Goal: Book appointment/travel/reservation

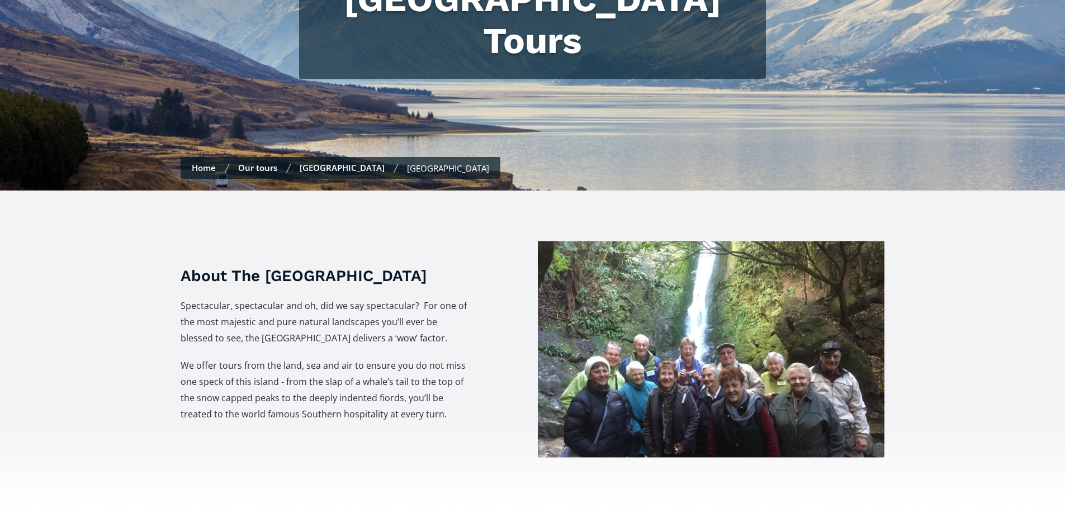
scroll to position [56, 0]
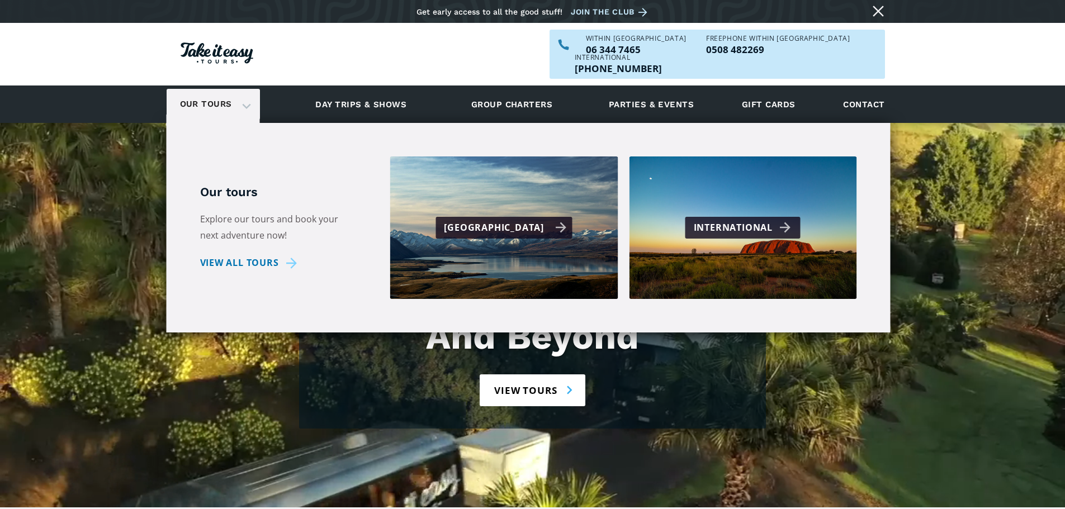
click at [522, 220] on div "[GEOGRAPHIC_DATA]" at bounding box center [505, 228] width 122 height 16
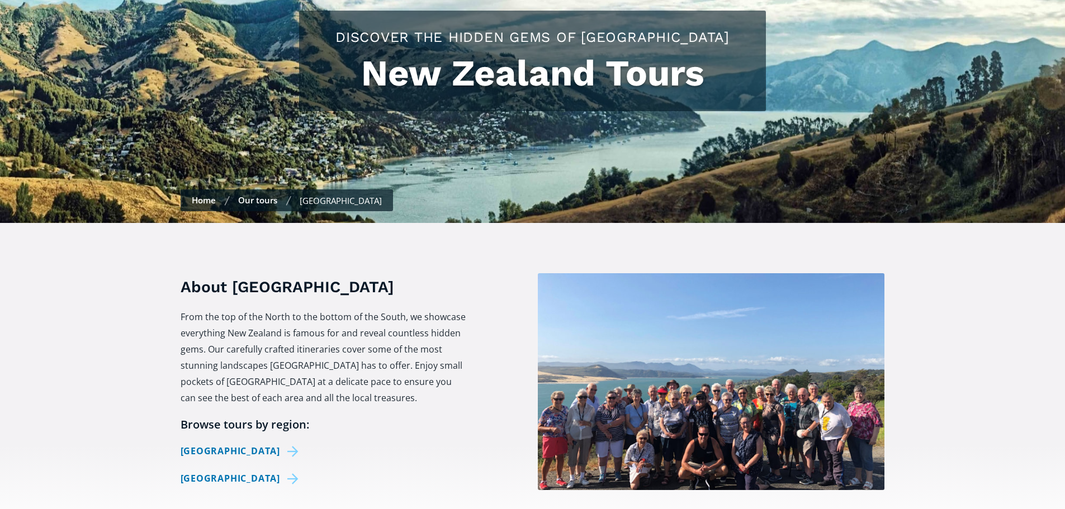
scroll to position [224, 0]
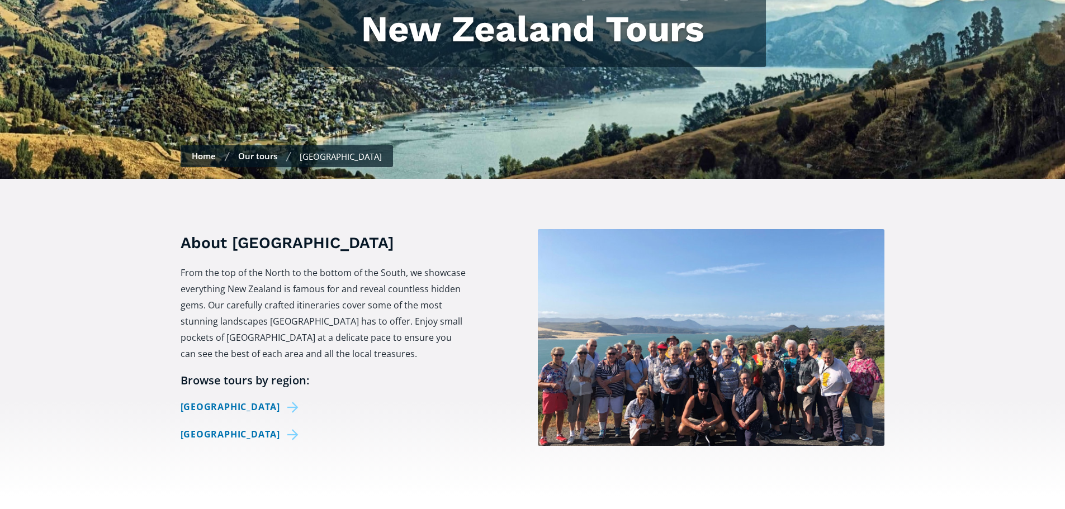
checkbox input "true"
click at [232, 426] on link "[GEOGRAPHIC_DATA]" at bounding box center [242, 434] width 122 height 16
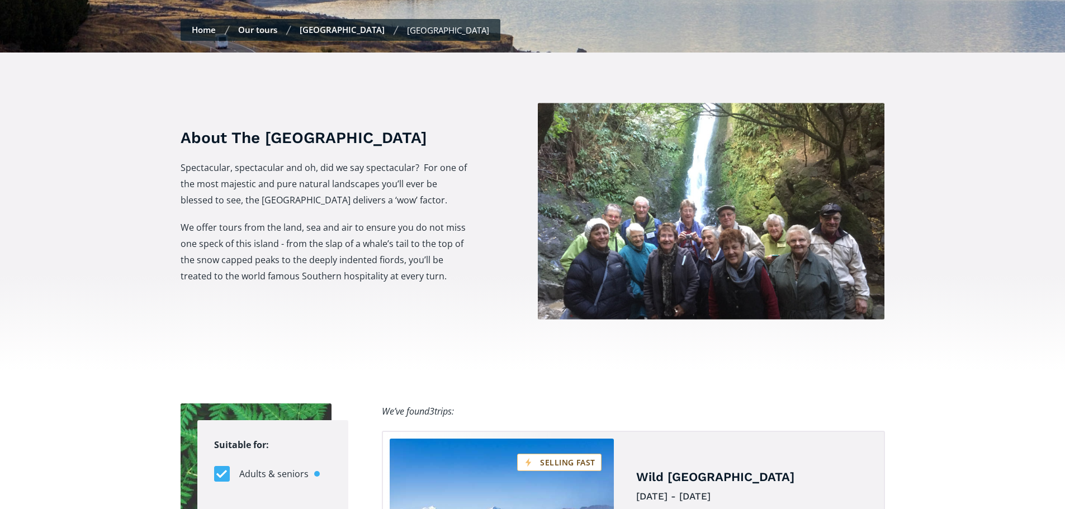
scroll to position [559, 0]
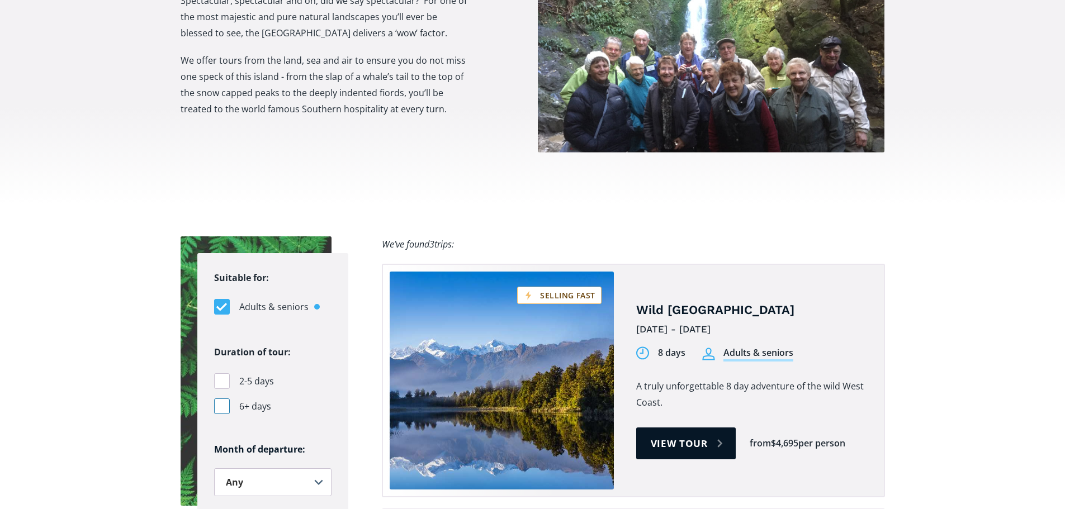
click at [224, 398] on div "Filters" at bounding box center [222, 406] width 16 height 16
click at [221, 403] on input "6+ days" at bounding box center [217, 406] width 7 height 7
checkbox input "true"
click at [319, 468] on select "Any January February March April May June July August September October Novembe…" at bounding box center [272, 482] width 117 height 28
select select ".may"
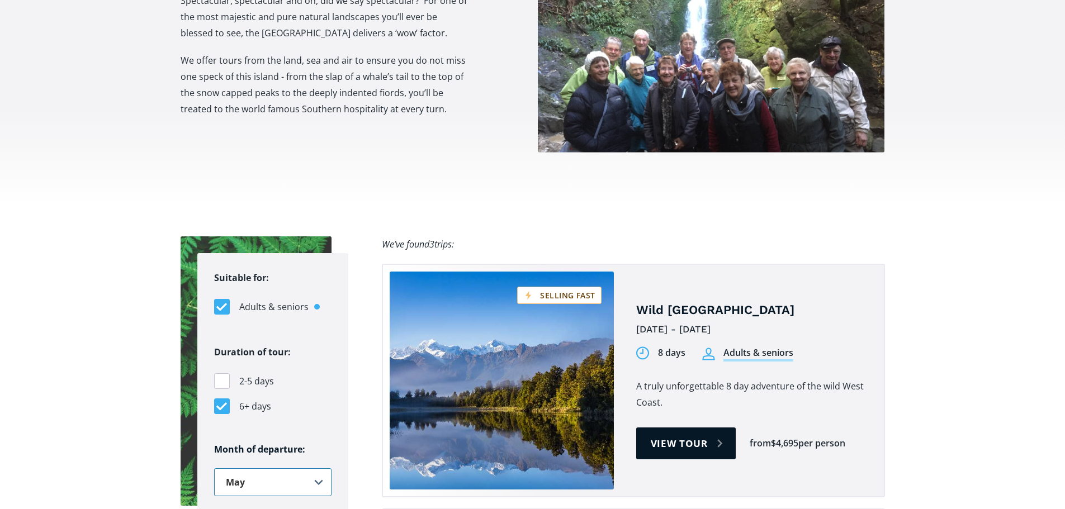
click at [214, 468] on select "Any January February March April May June July August September October Novembe…" at bounding box center [272, 482] width 117 height 28
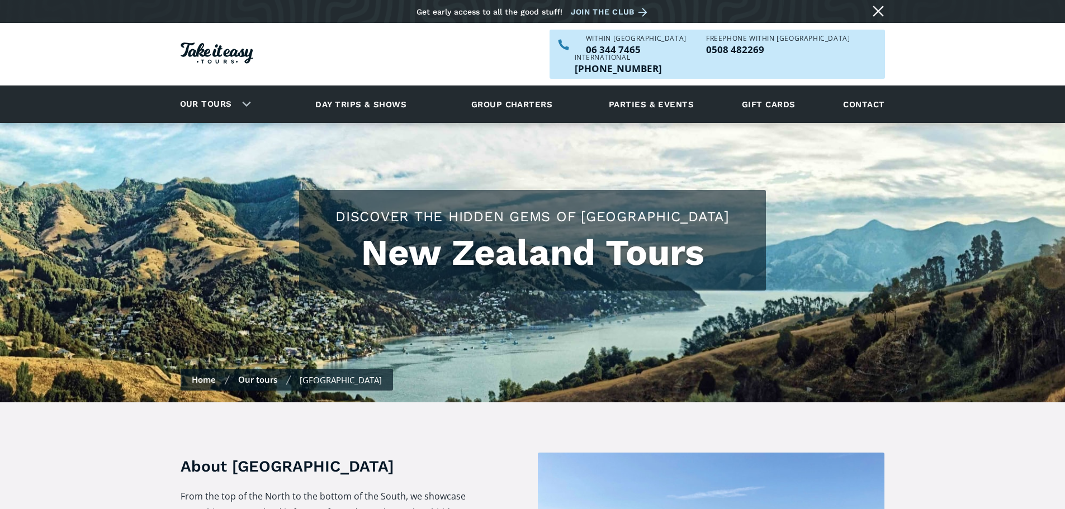
scroll to position [224, 0]
